Goal: Check status

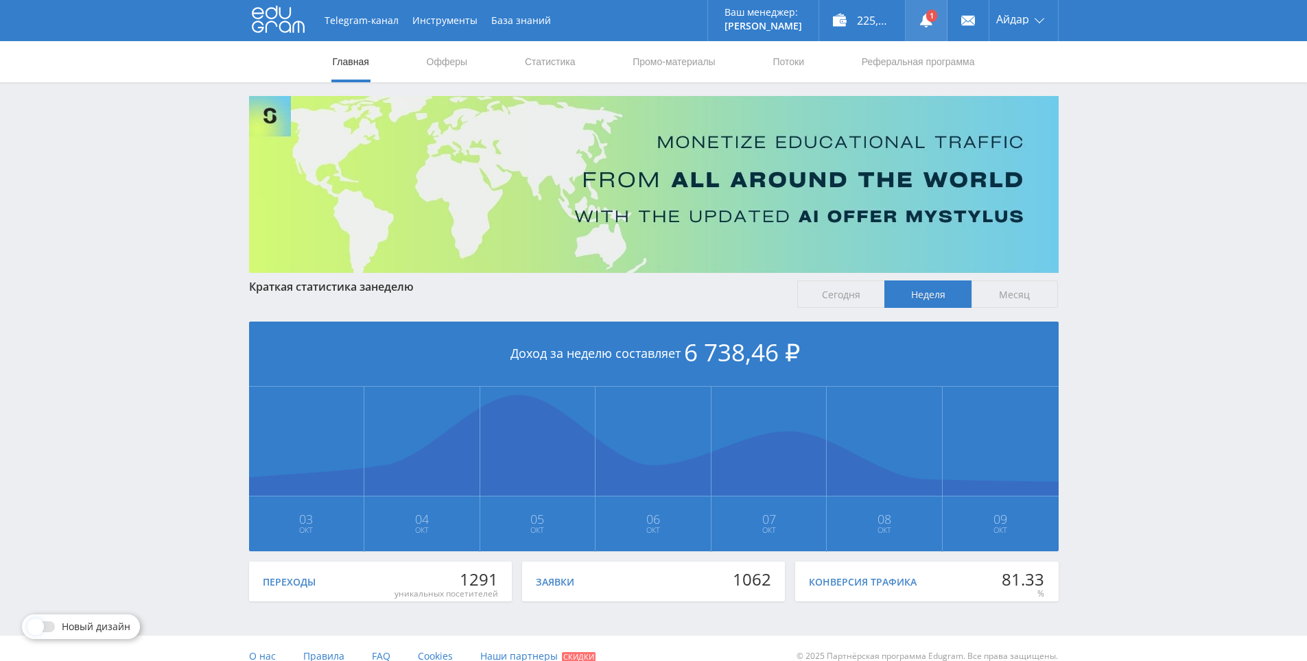
click at [938, 28] on link at bounding box center [926, 20] width 41 height 41
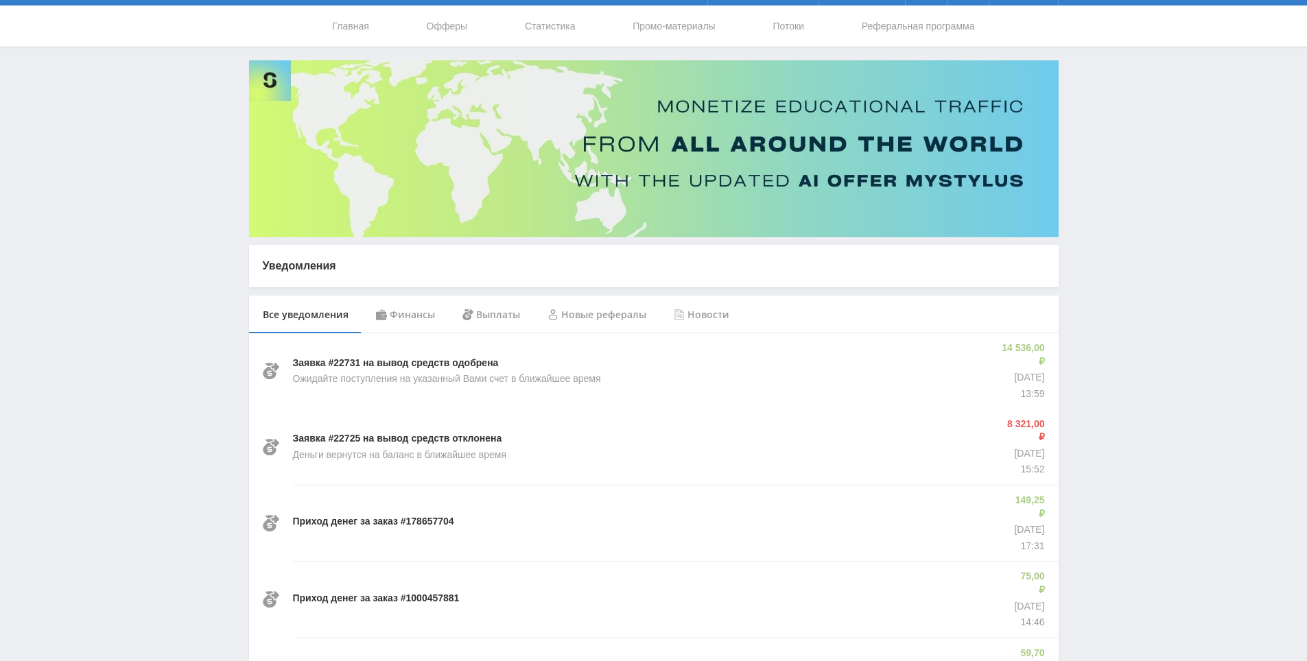
drag, startPoint x: 1137, startPoint y: 252, endPoint x: 1140, endPoint y: 265, distance: 12.7
drag, startPoint x: 1140, startPoint y: 265, endPoint x: 1113, endPoint y: 176, distance: 93.1
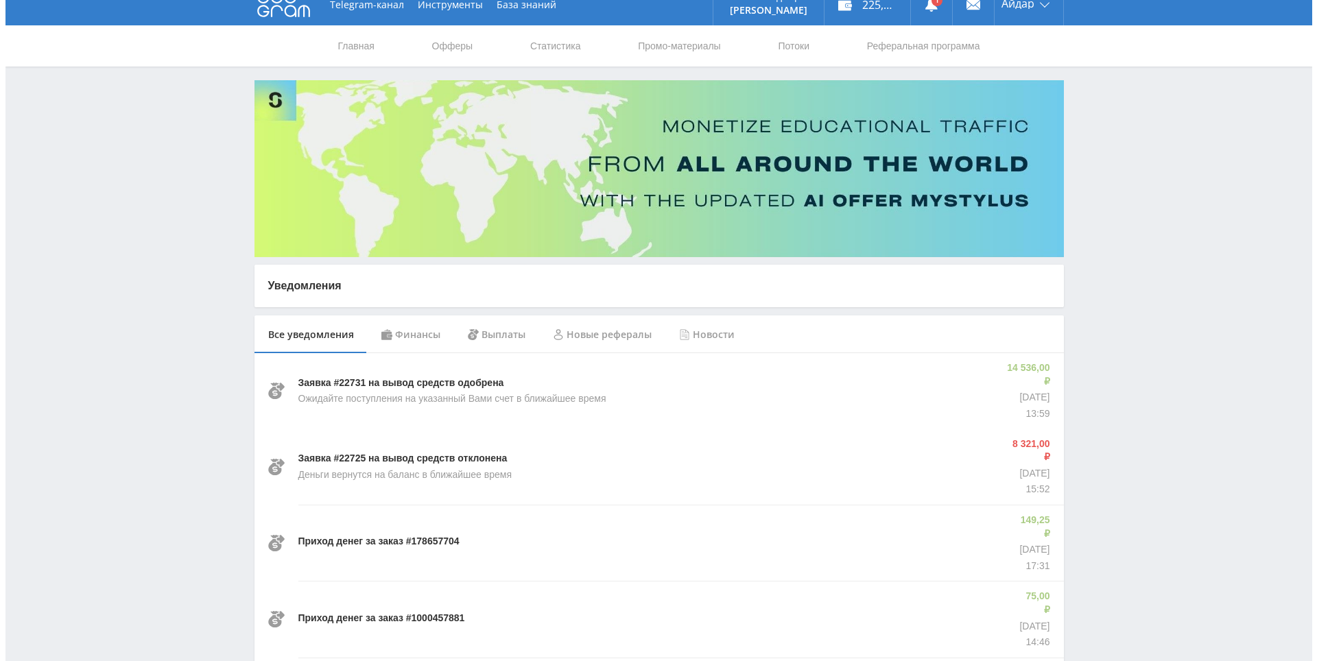
scroll to position [0, 0]
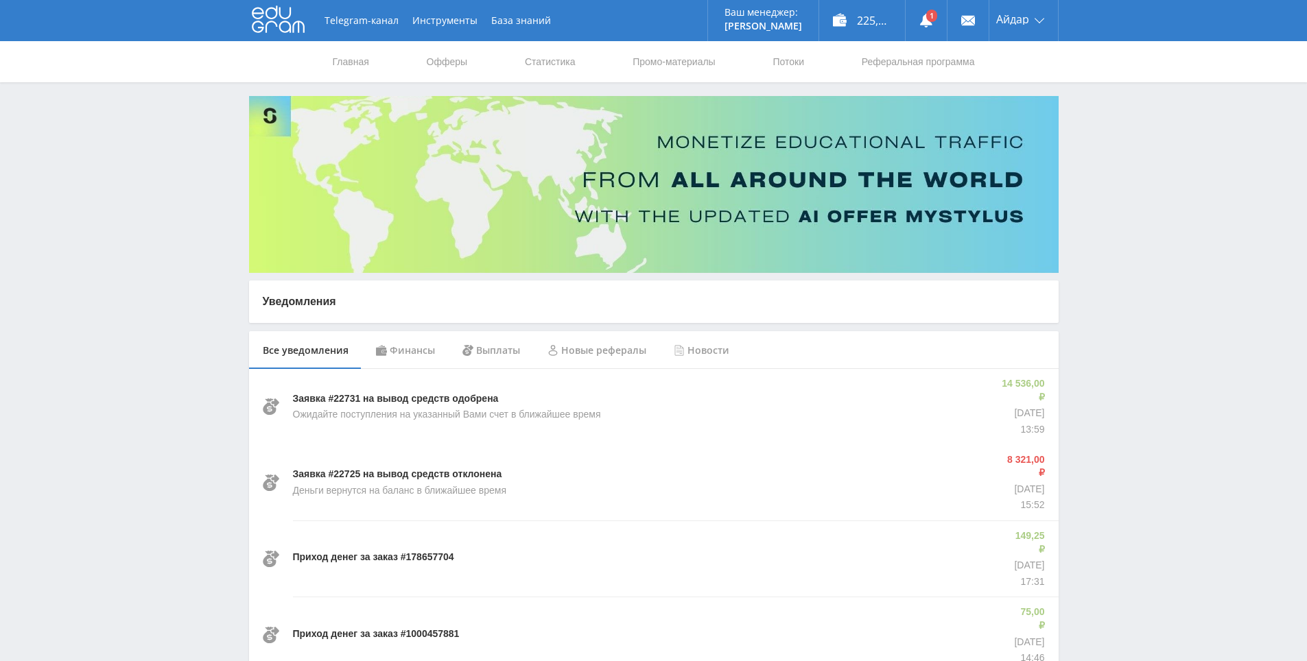
drag, startPoint x: 1063, startPoint y: 246, endPoint x: 1064, endPoint y: 218, distance: 28.2
click at [539, 69] on link "Статистика" at bounding box center [550, 61] width 54 height 41
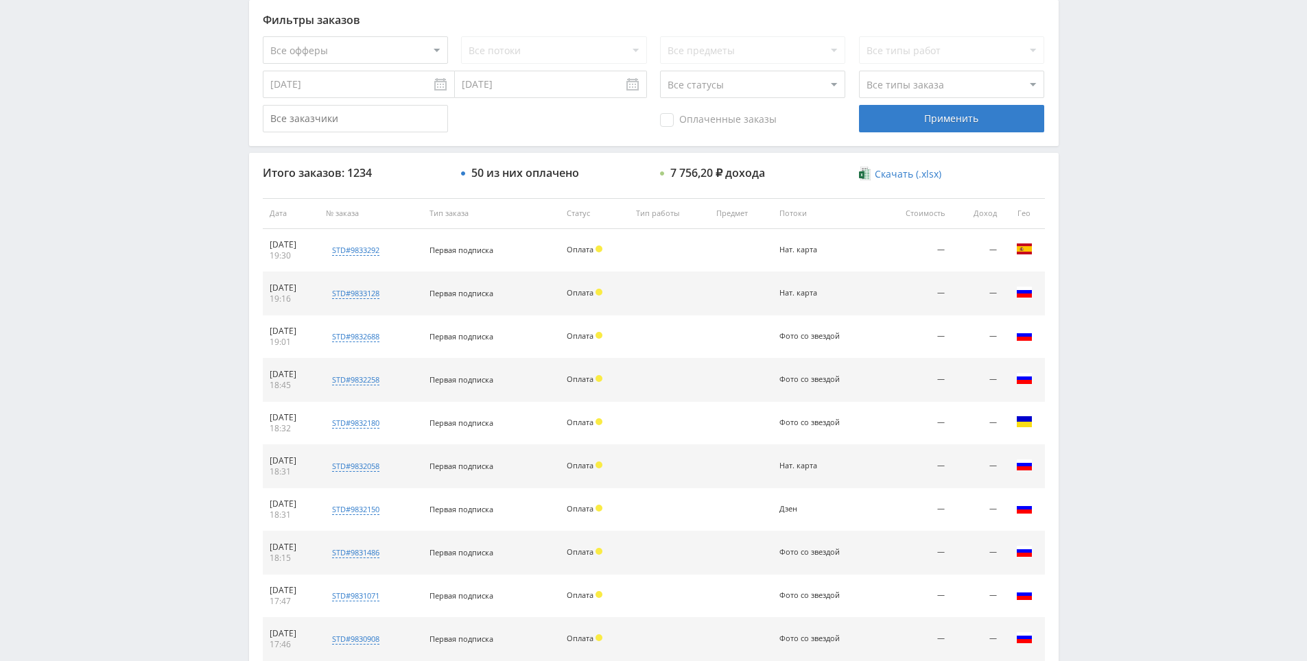
drag, startPoint x: 1205, startPoint y: 342, endPoint x: 1170, endPoint y: 331, distance: 37.3
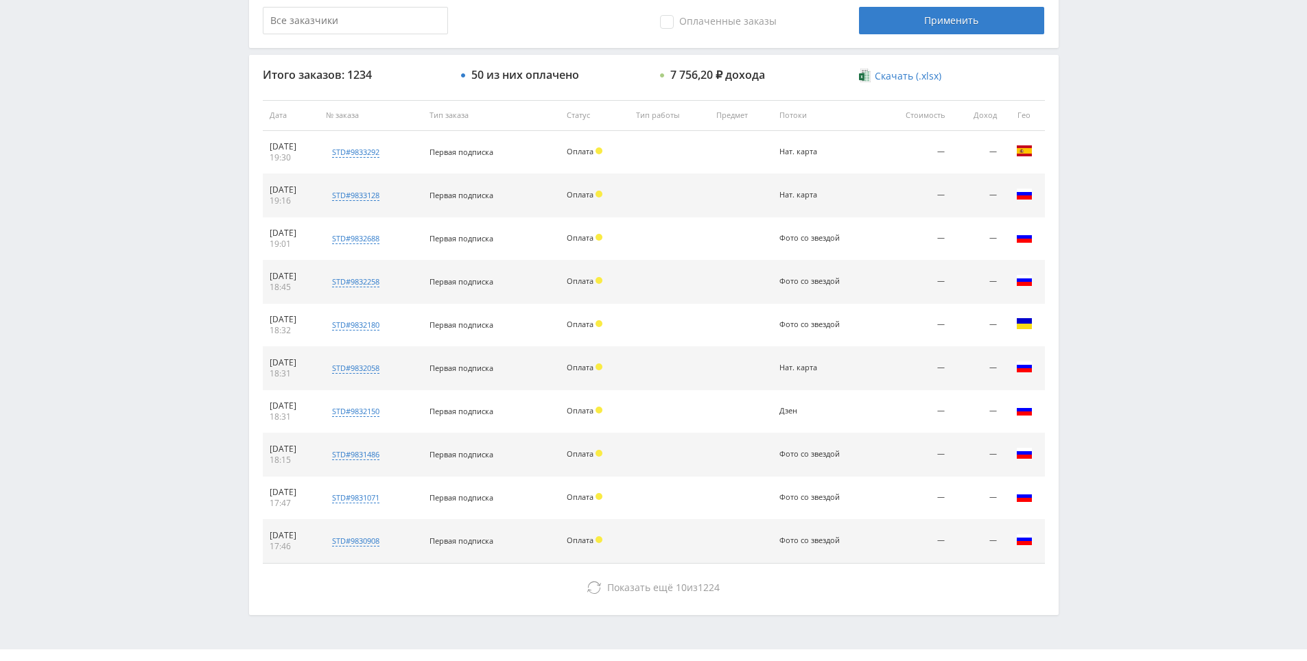
scroll to position [491, 0]
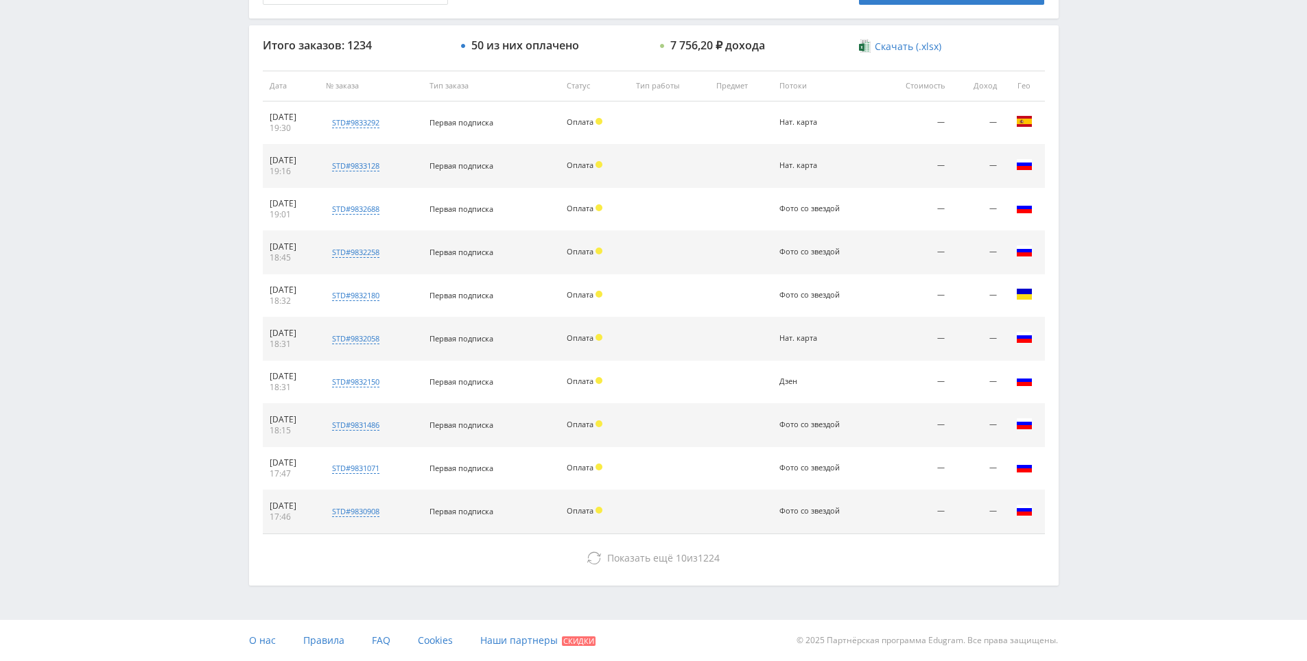
drag, startPoint x: 1177, startPoint y: 411, endPoint x: 982, endPoint y: 451, distance: 199.0
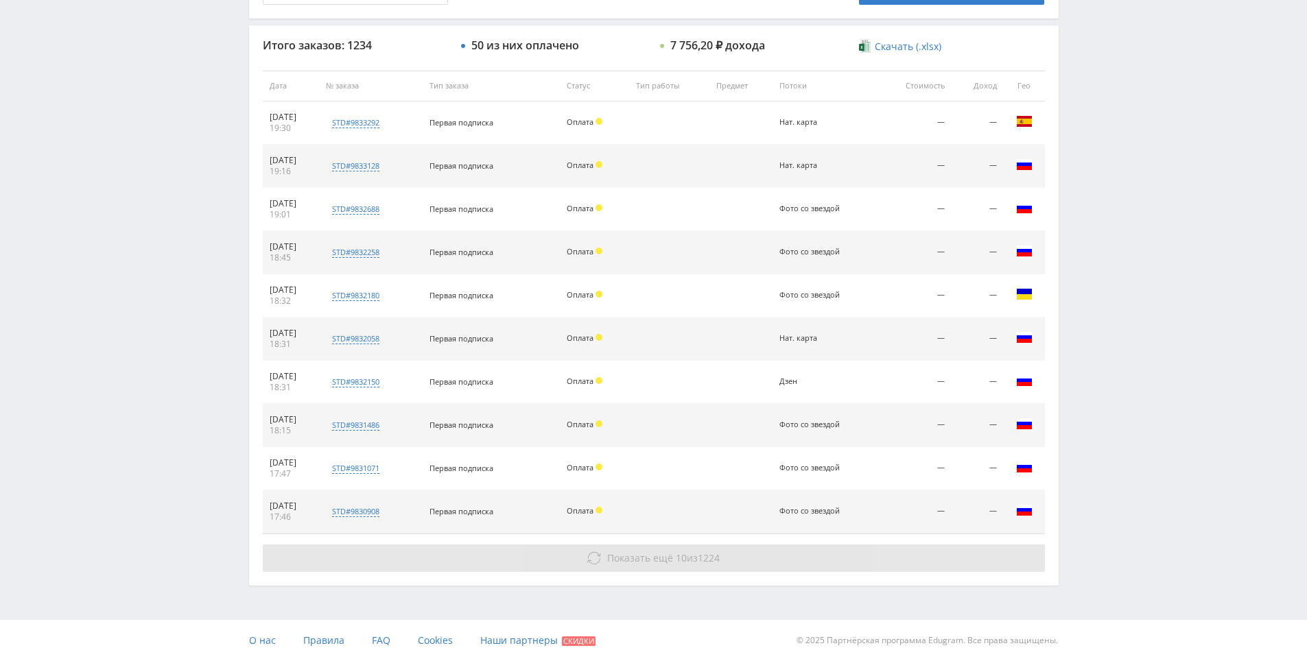
click at [740, 554] on button "Показать ещё 10 из 1224" at bounding box center [654, 558] width 782 height 27
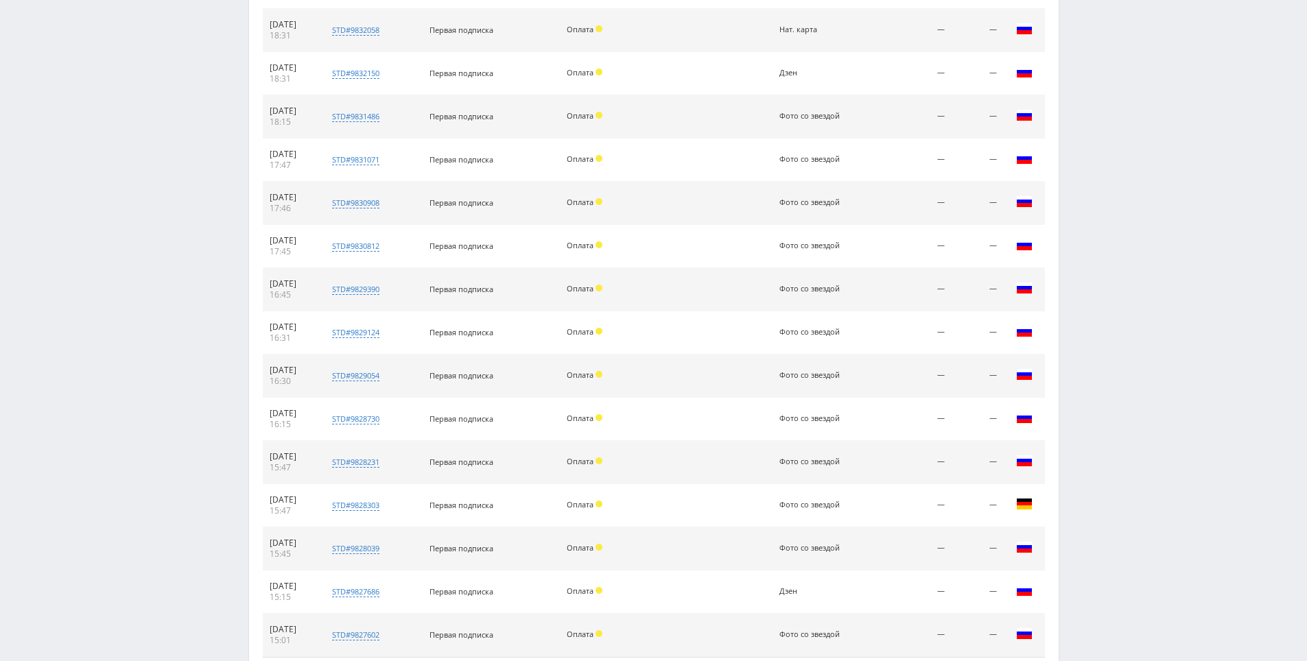
scroll to position [923, 0]
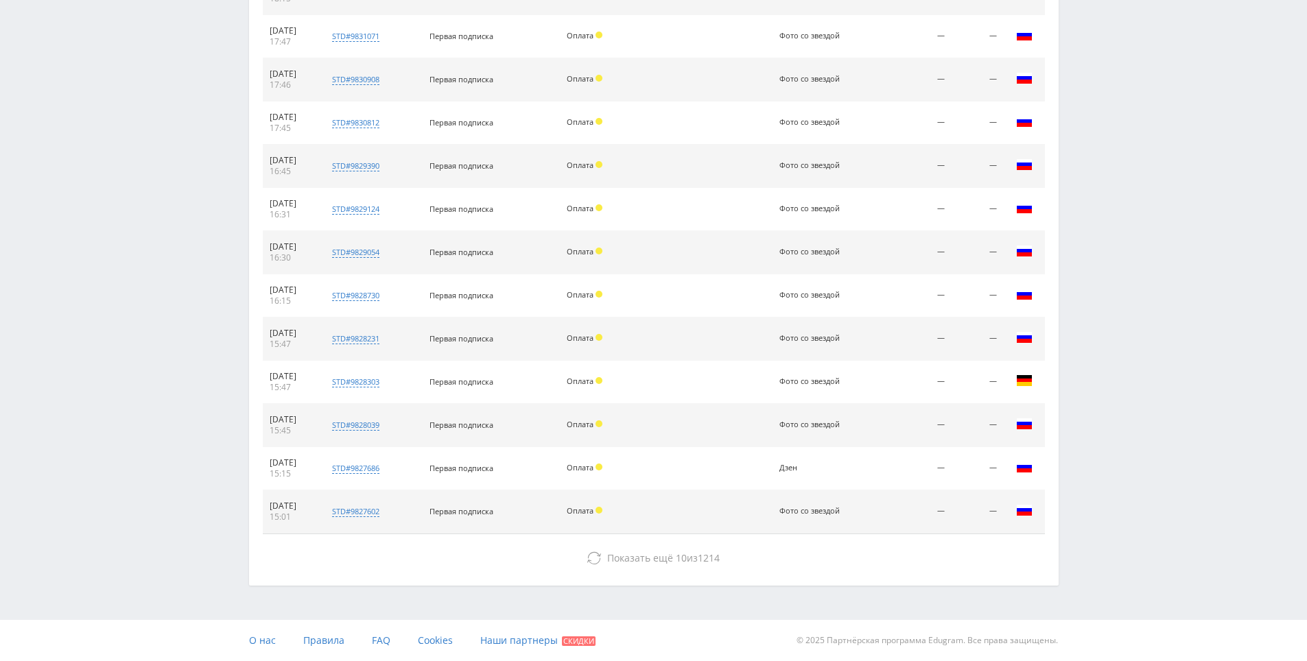
drag, startPoint x: 1109, startPoint y: 274, endPoint x: 900, endPoint y: 494, distance: 303.3
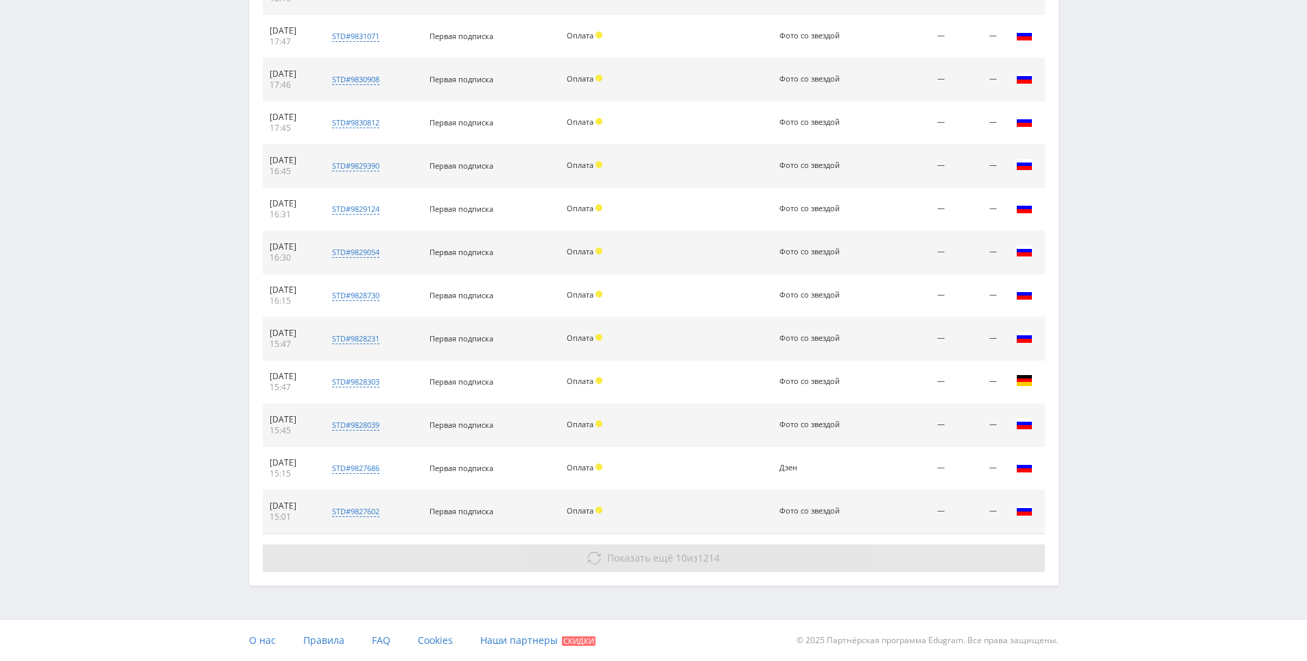
click at [846, 556] on button "Показать ещё 10 из 1214" at bounding box center [654, 558] width 782 height 27
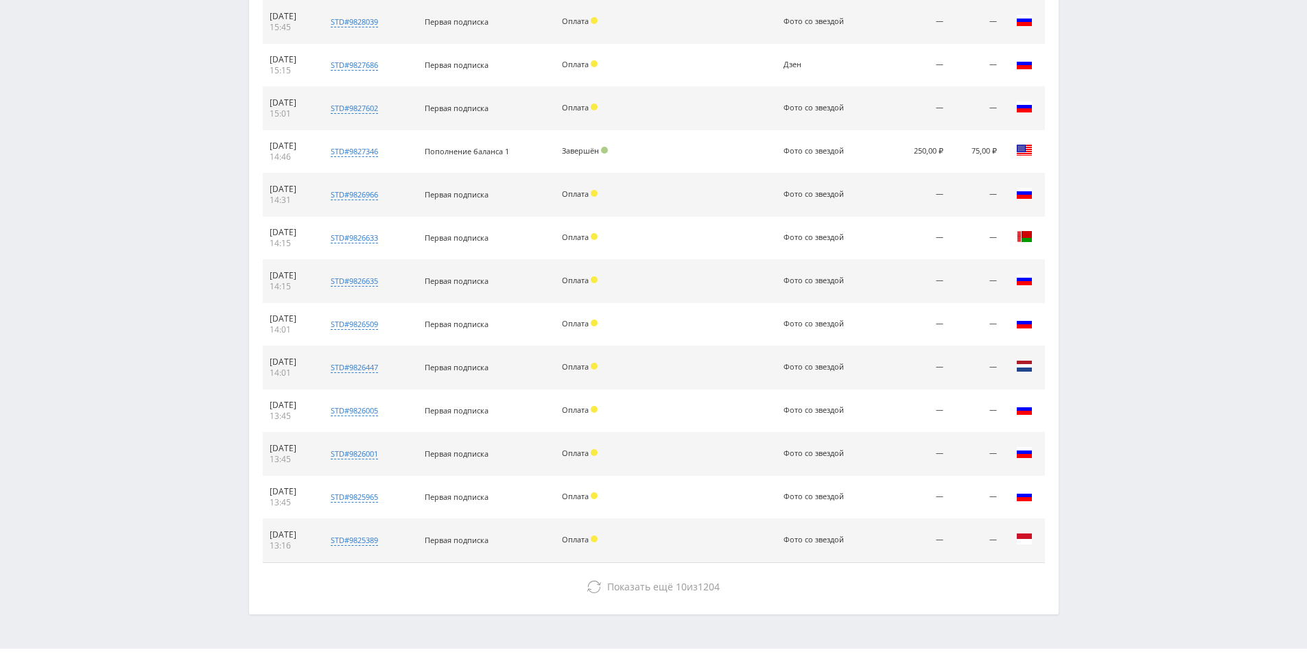
scroll to position [1355, 0]
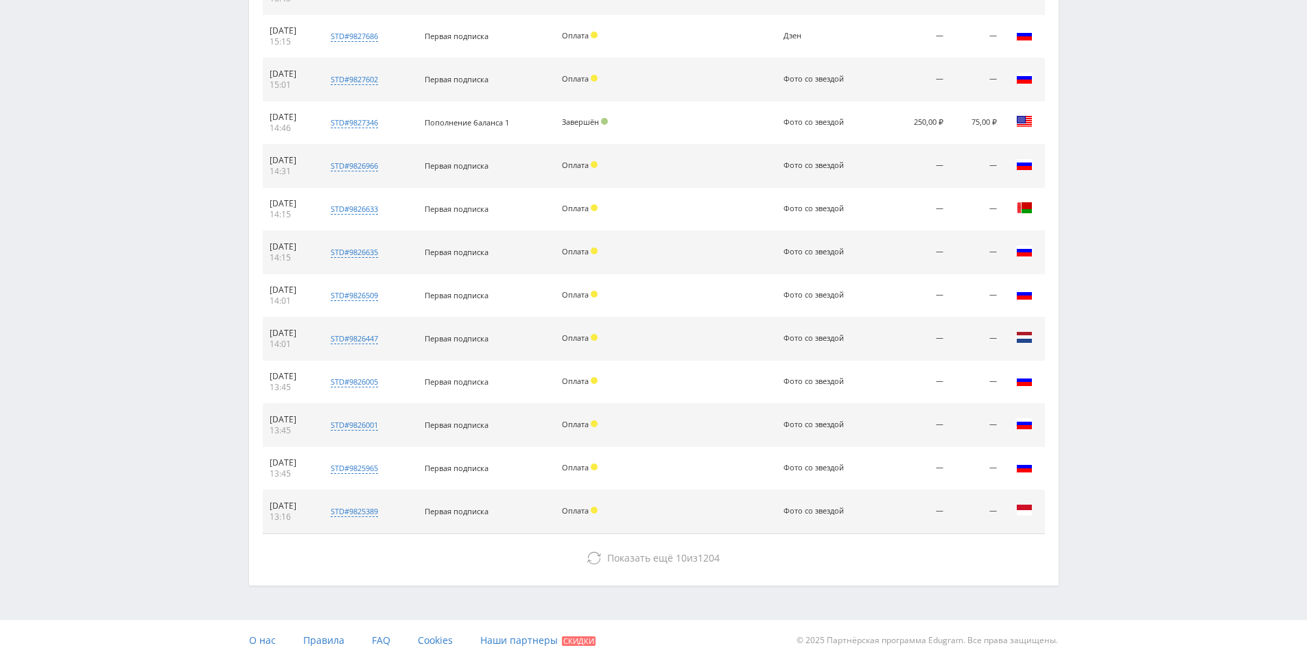
drag, startPoint x: 1089, startPoint y: 252, endPoint x: 1094, endPoint y: 403, distance: 151.0
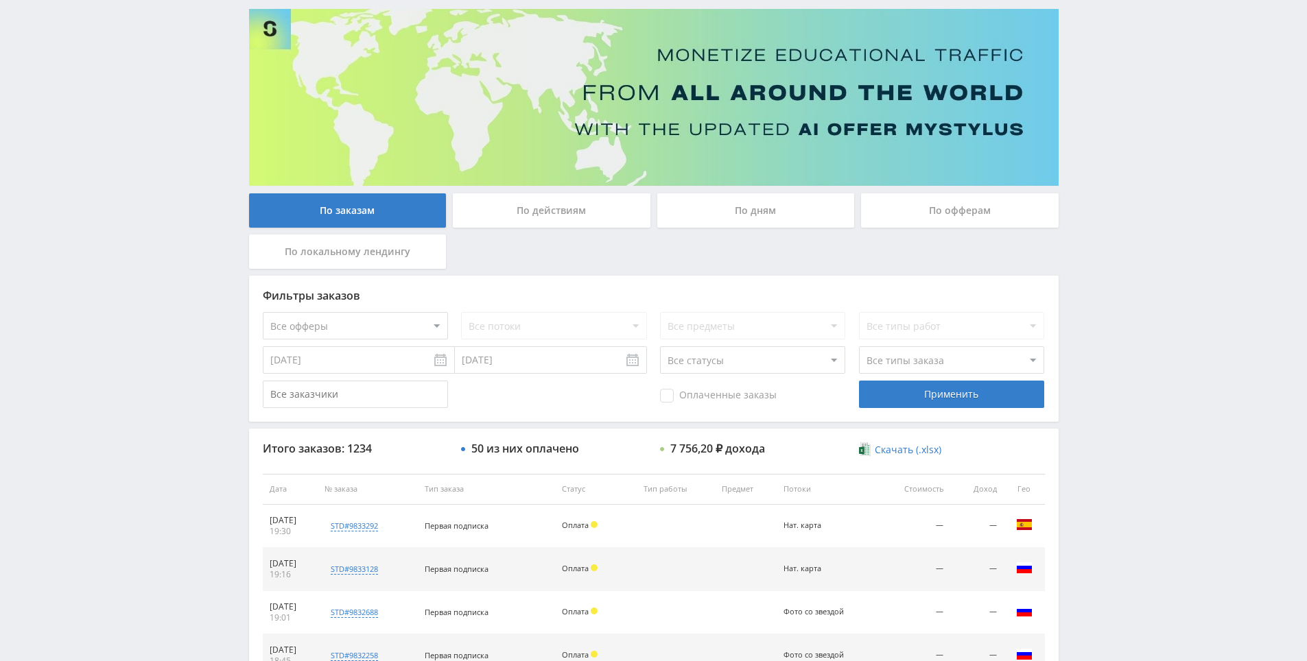
scroll to position [0, 0]
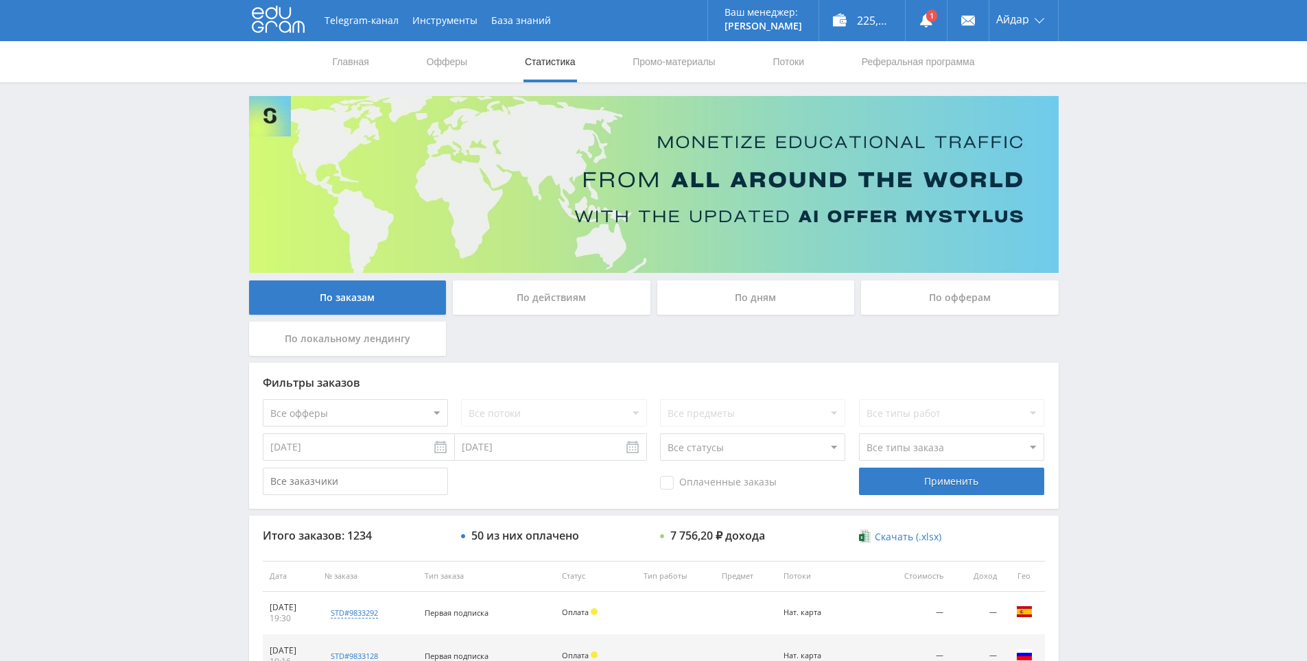
drag, startPoint x: 1132, startPoint y: 292, endPoint x: 1122, endPoint y: 161, distance: 132.1
drag, startPoint x: 1126, startPoint y: 172, endPoint x: 1114, endPoint y: 119, distance: 54.2
drag, startPoint x: 1104, startPoint y: 110, endPoint x: 1079, endPoint y: 104, distance: 25.5
